Goal: Navigation & Orientation: Find specific page/section

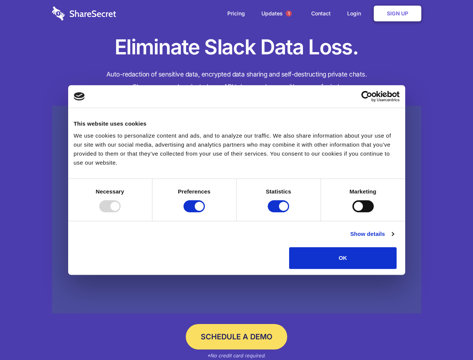
click at [121, 212] on div at bounding box center [109, 206] width 21 height 12
click at [205, 212] on input "Preferences" at bounding box center [194, 206] width 21 height 12
checkbox input "false"
click at [279, 212] on input "Statistics" at bounding box center [278, 206] width 21 height 12
checkbox input "false"
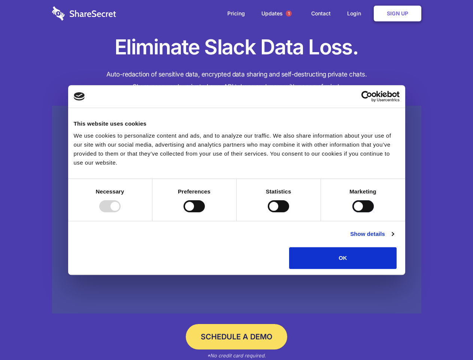
click at [352, 212] on input "Marketing" at bounding box center [362, 206] width 21 height 12
checkbox input "true"
click at [394, 238] on link "Show details" at bounding box center [371, 233] width 43 height 9
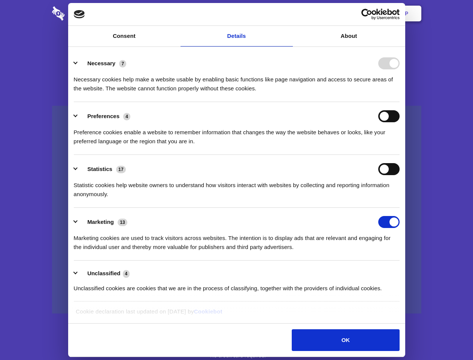
click at [400, 102] on li "Necessary 7 Necessary cookies help make a website usable by enabling basic func…" at bounding box center [237, 75] width 326 height 53
click at [288, 13] on span "1" at bounding box center [289, 13] width 6 height 6
